Goal: Task Accomplishment & Management: Complete application form

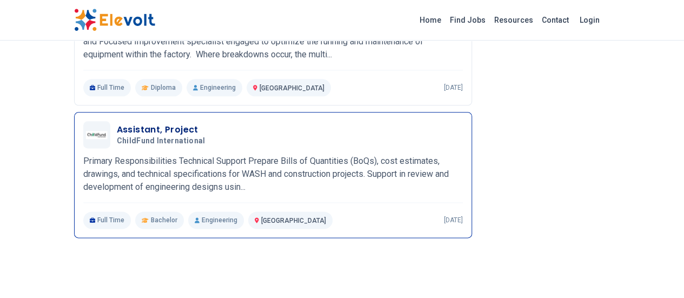
scroll to position [648, 0]
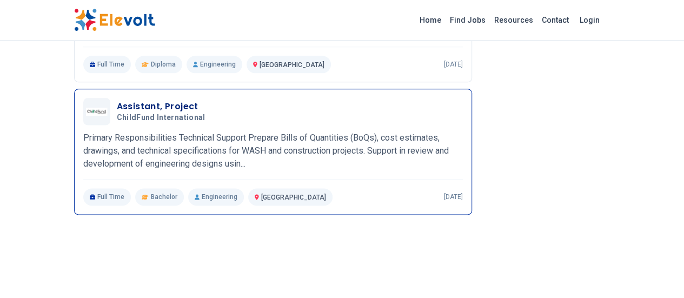
click at [169, 103] on div "Assistant, Project ChildFund International 09/04/2025 10/04/2025" at bounding box center [290, 111] width 346 height 23
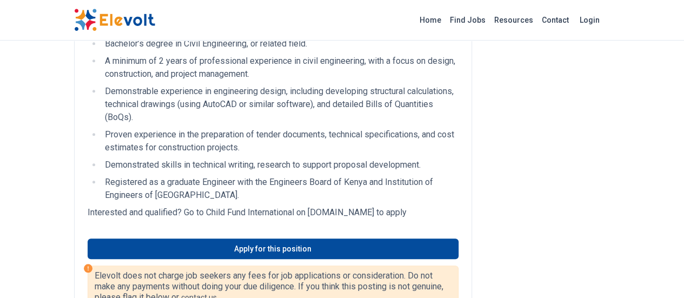
scroll to position [486, 0]
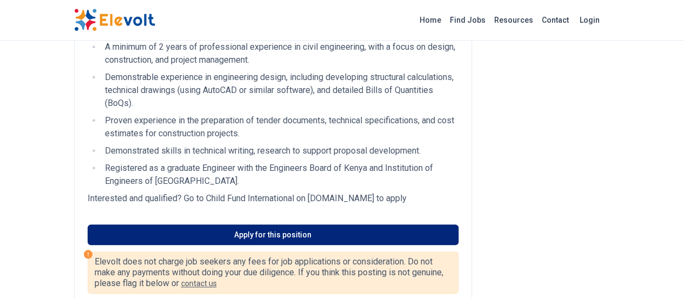
click at [199, 224] on link "Apply for this position" at bounding box center [273, 234] width 371 height 21
click at [227, 224] on link "Apply for this position" at bounding box center [273, 234] width 371 height 21
click at [211, 224] on link "Apply for this position" at bounding box center [273, 234] width 371 height 21
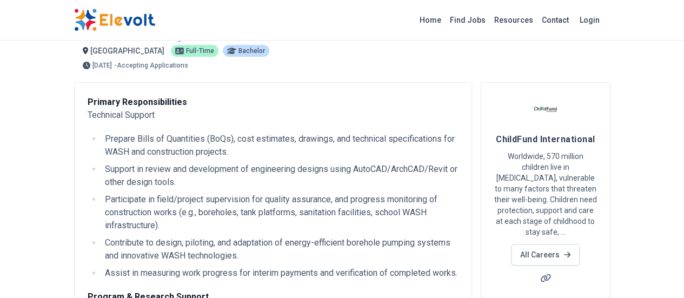
scroll to position [0, 0]
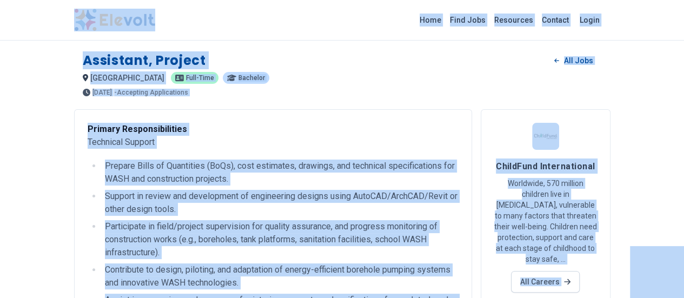
click at [240, 143] on p "Primary Responsibilities Technical Support" at bounding box center [273, 136] width 371 height 26
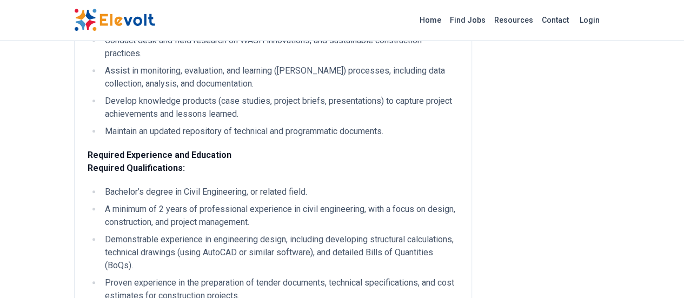
scroll to position [378, 0]
